Goal: Task Accomplishment & Management: Manage account settings

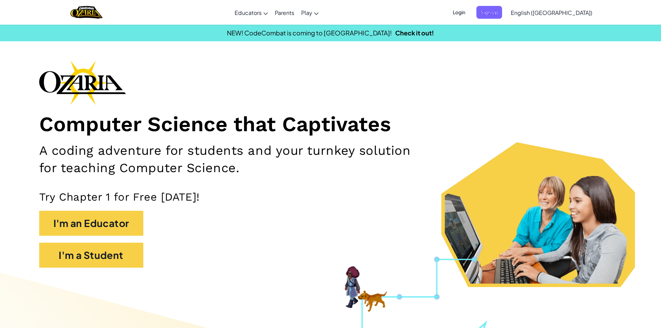
click at [496, 21] on div "Login Sign Up English ([GEOGRAPHIC_DATA]) English ([GEOGRAPHIC_DATA]) English (…" at bounding box center [520, 12] width 151 height 19
click at [469, 13] on span "Login" at bounding box center [459, 12] width 21 height 13
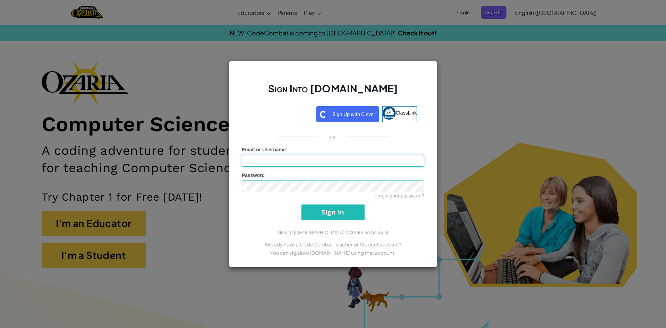
click at [285, 162] on input "Email or Username :" at bounding box center [333, 161] width 183 height 12
click at [291, 129] on div "Sign Into [DOMAIN_NAME] ClassLink or Unknown Error Email or Username : Password…" at bounding box center [333, 164] width 208 height 207
click at [292, 121] on link at bounding box center [281, 114] width 64 height 16
